Goal: Register for event/course

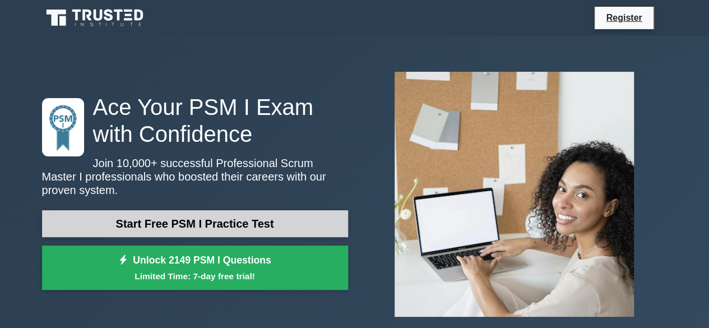
click at [213, 217] on link "Start Free PSM I Practice Test" at bounding box center [195, 223] width 306 height 27
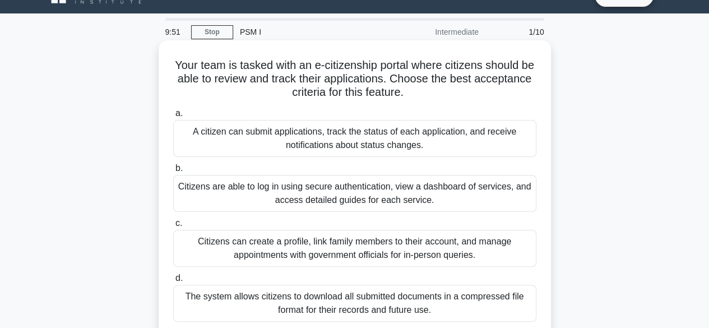
scroll to position [45, 0]
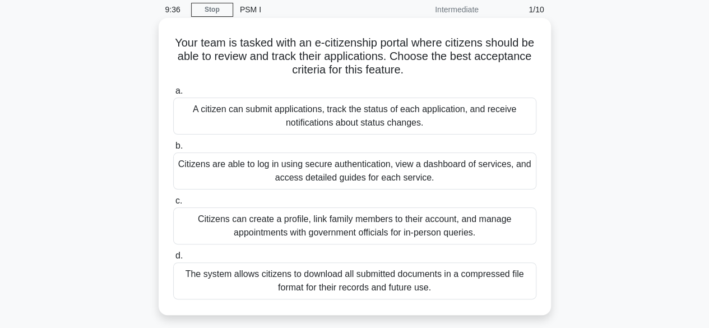
click at [460, 216] on div "Citizens can create a profile, link family members to their account, and manage…" at bounding box center [354, 225] width 363 height 37
click at [173, 205] on input "c. Citizens can create a profile, link family members to their account, and man…" at bounding box center [173, 200] width 0 height 7
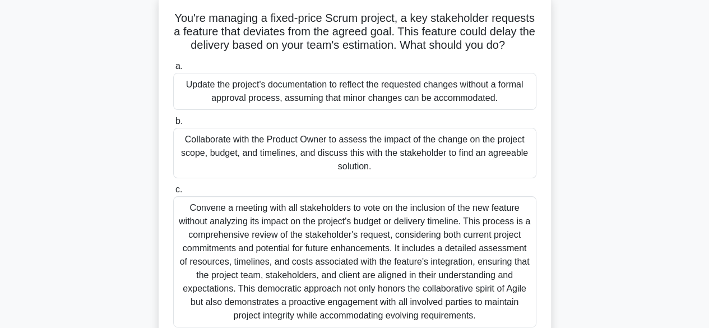
scroll to position [67, 0]
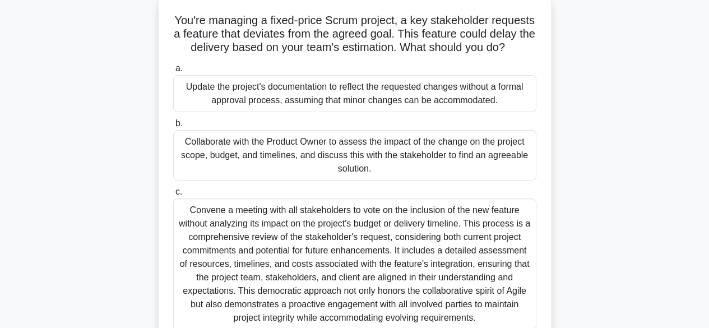
click at [369, 98] on div "Update the project's documentation to reflect the requested changes without a f…" at bounding box center [354, 93] width 363 height 37
click at [173, 72] on input "a. Update the project's documentation to reflect the requested changes without …" at bounding box center [173, 68] width 0 height 7
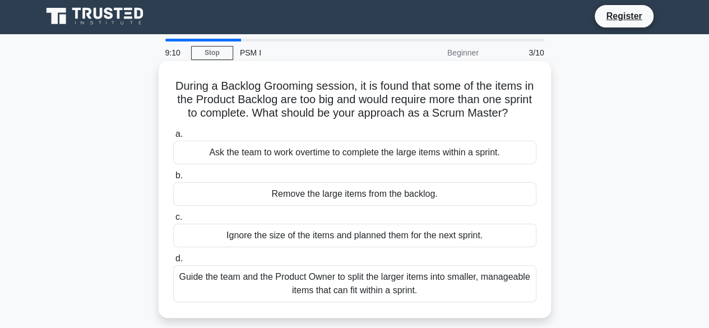
scroll to position [0, 0]
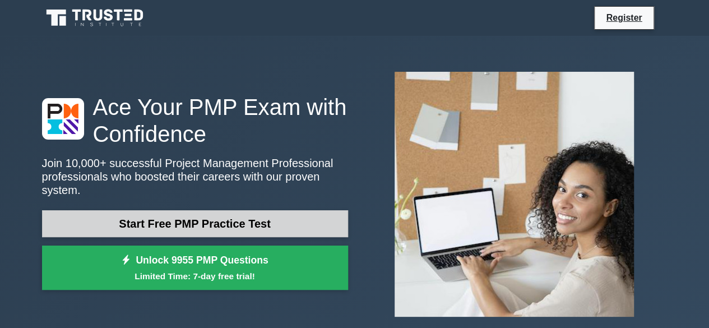
click at [218, 210] on link "Start Free PMP Practice Test" at bounding box center [195, 223] width 306 height 27
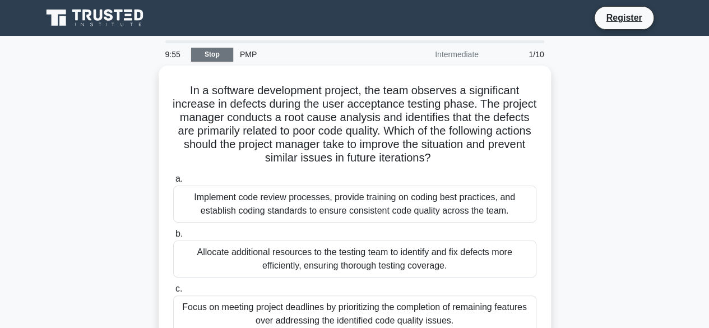
click at [218, 53] on link "Stop" at bounding box center [212, 55] width 42 height 14
